Goal: Information Seeking & Learning: Learn about a topic

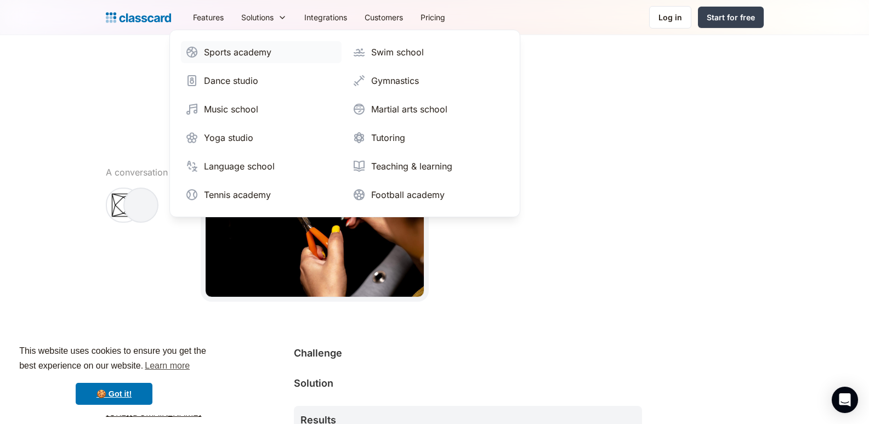
click at [252, 44] on link "Sports academy" at bounding box center [261, 52] width 161 height 22
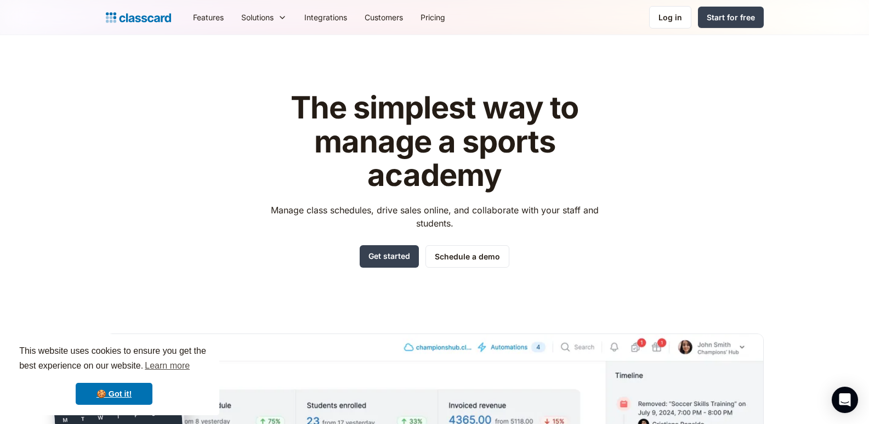
click at [55, 162] on header "The simplest way to manage a sports academy Manage class schedules, drive sales…" at bounding box center [434, 329] width 869 height 588
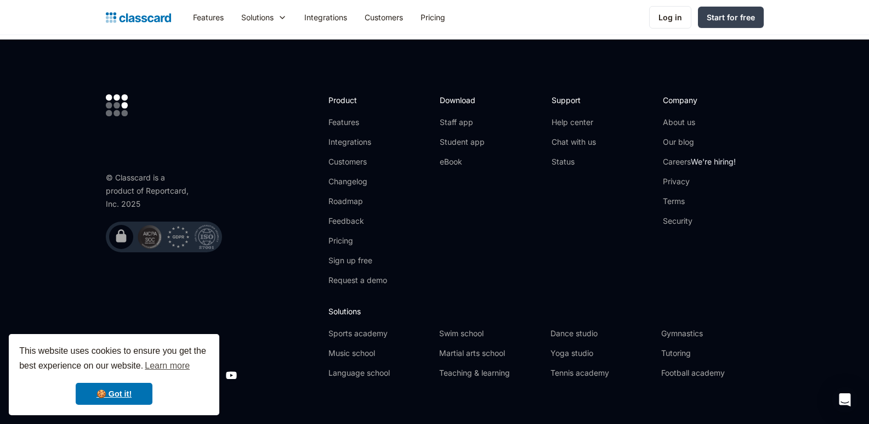
scroll to position [3682, 0]
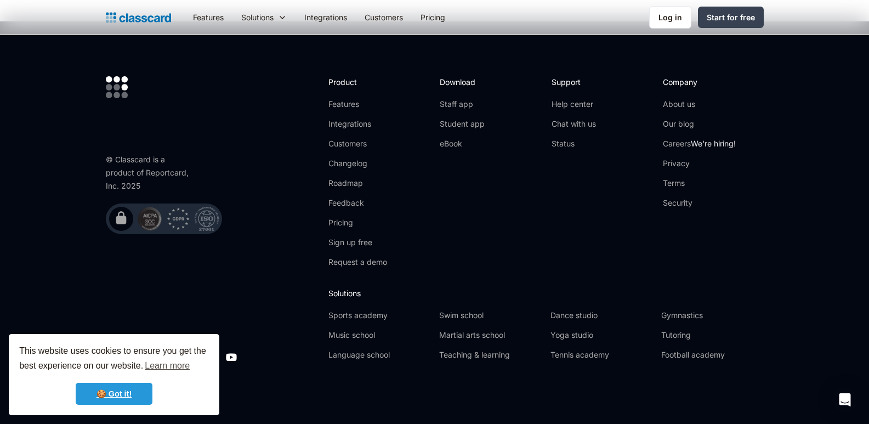
drag, startPoint x: 133, startPoint y: 391, endPoint x: 142, endPoint y: 383, distance: 12.4
click at [132, 391] on link "🍪 Got it!" at bounding box center [114, 394] width 77 height 22
